Goal: Check status: Check status

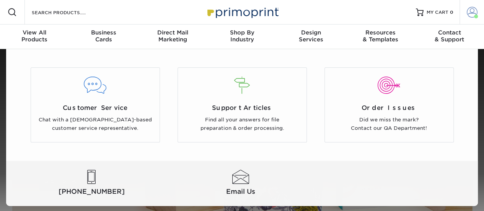
click at [474, 15] on span at bounding box center [476, 17] width 4 height 4
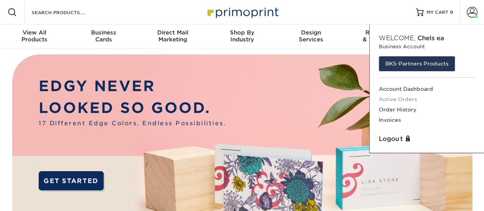
click at [407, 100] on link "Active Orders" at bounding box center [427, 99] width 96 height 10
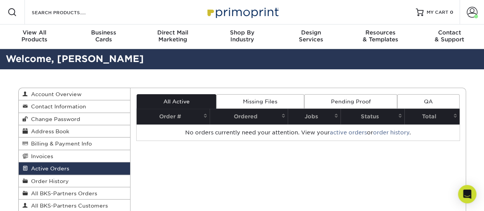
click at [335, 98] on link "Pending Proof" at bounding box center [350, 101] width 93 height 15
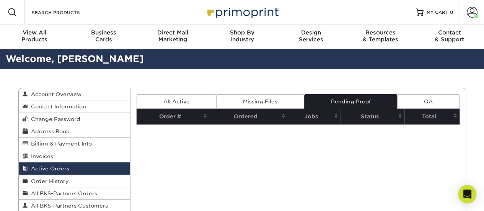
click at [192, 96] on link "All Active" at bounding box center [177, 101] width 80 height 15
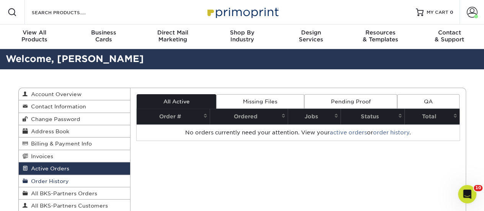
click at [65, 181] on span "Order History" at bounding box center [48, 181] width 41 height 6
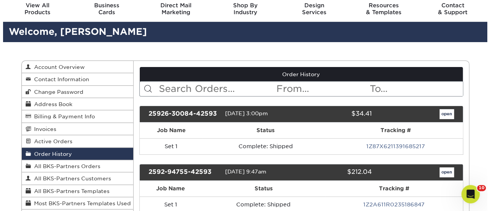
scroll to position [38, 0]
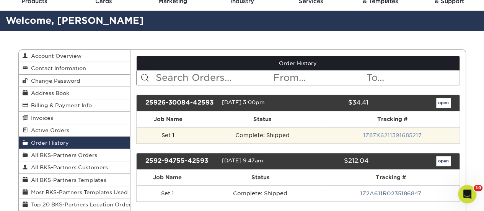
click at [393, 134] on link "1Z87X6211391685217" at bounding box center [392, 135] width 59 height 6
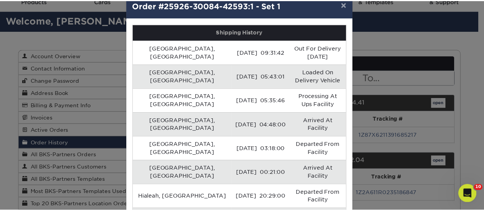
scroll to position [0, 0]
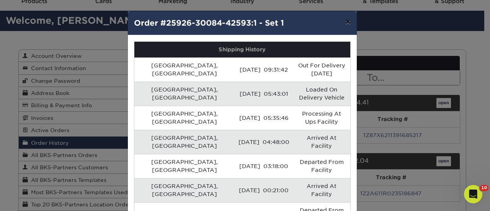
click at [347, 23] on button "×" at bounding box center [348, 21] width 18 height 21
